Goal: Task Accomplishment & Management: Use online tool/utility

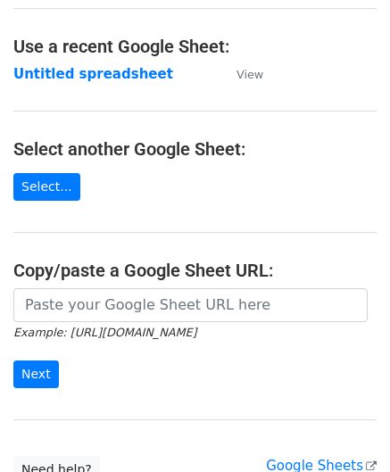
scroll to position [89, 0]
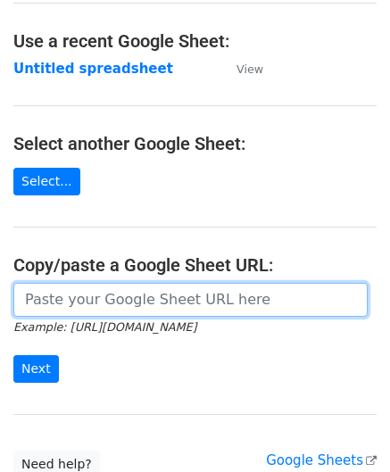
click at [82, 299] on input "url" at bounding box center [190, 300] width 354 height 34
paste input "[URL][DOMAIN_NAME]"
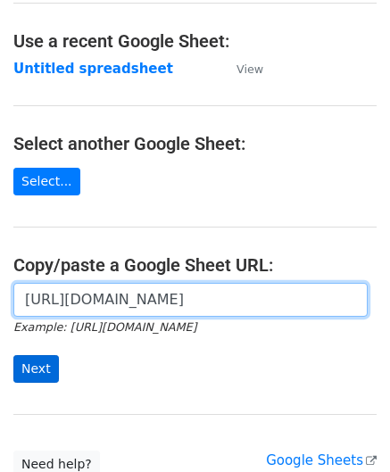
type input "[URL][DOMAIN_NAME]"
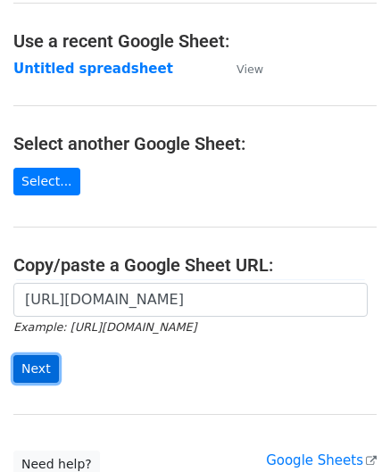
click at [32, 367] on input "Next" at bounding box center [35, 369] width 45 height 28
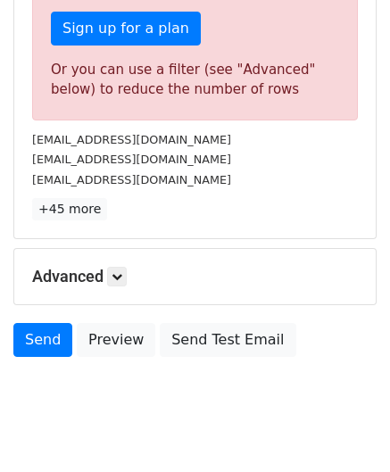
scroll to position [598, 0]
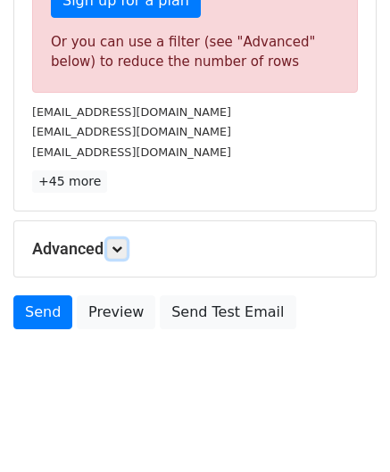
drag, startPoint x: 122, startPoint y: 245, endPoint x: 132, endPoint y: 256, distance: 14.5
click at [122, 245] on icon at bounding box center [116, 248] width 11 height 11
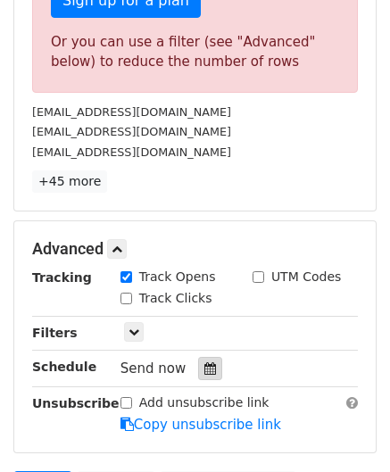
click at [209, 367] on div at bounding box center [210, 368] width 24 height 23
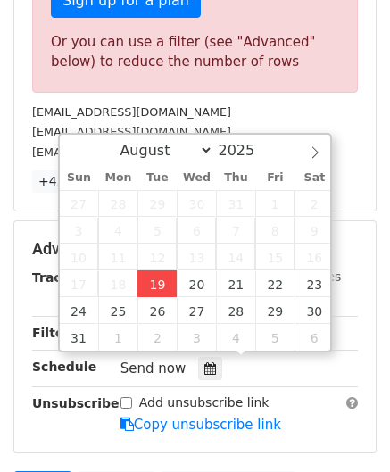
type input "[DATE] 12:00"
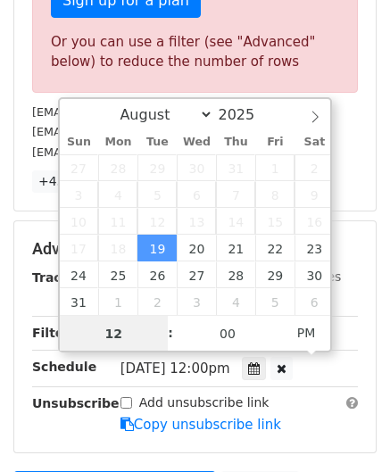
paste input "3"
type input "3"
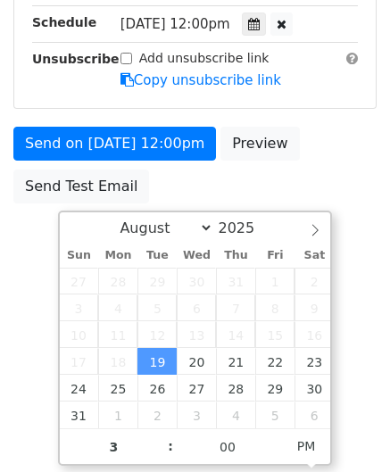
type input "[DATE] 15:00"
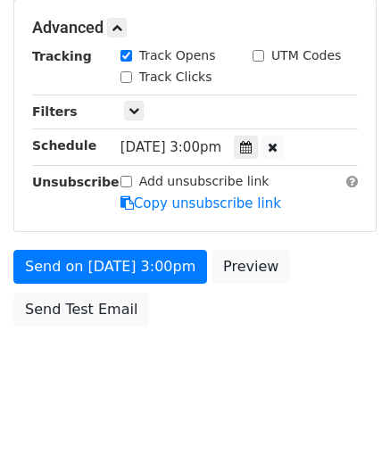
scroll to position [818, 0]
